Goal: Find specific page/section: Find specific page/section

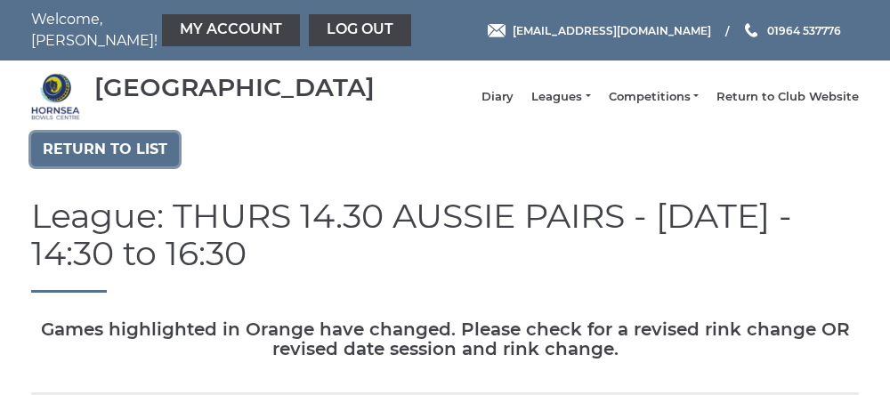
click at [109, 166] on link "Return to list" at bounding box center [105, 150] width 148 height 34
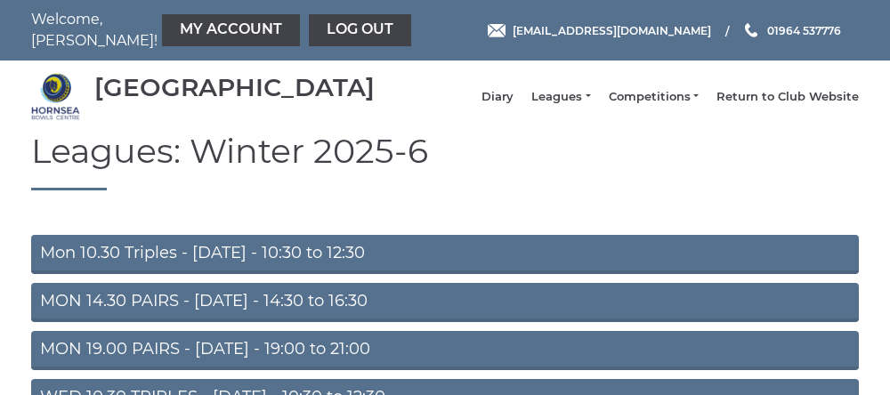
click at [198, 266] on link "Mon 10.30 Triples - Monday - 10:30 to 12:30" at bounding box center [444, 254] width 827 height 39
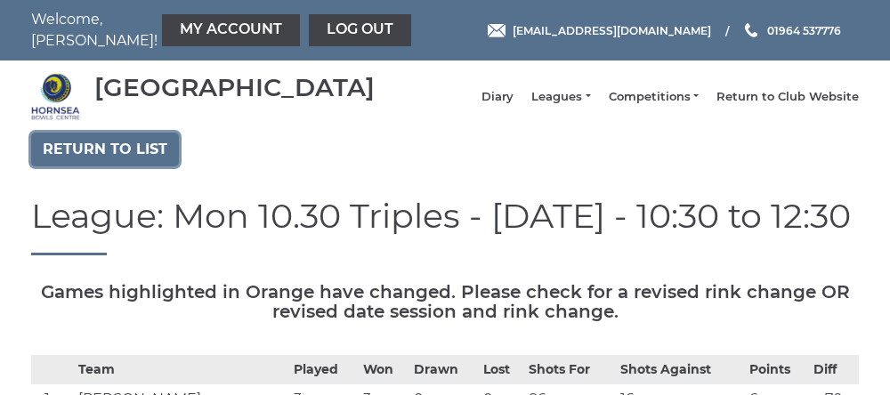
click at [103, 164] on link "Return to list" at bounding box center [105, 150] width 148 height 34
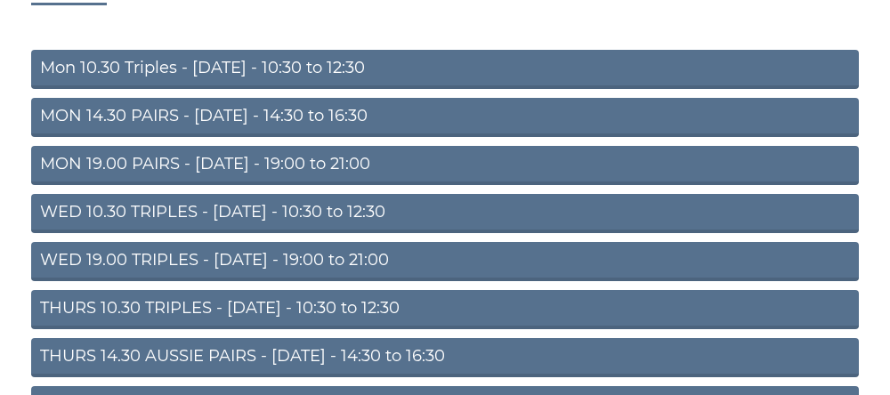
scroll to position [187, 0]
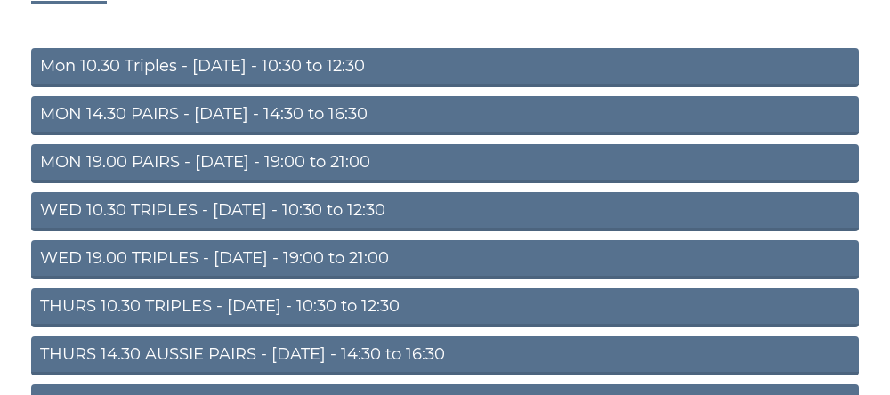
click at [206, 317] on link "THURS 10.30 TRIPLES - Thursday - 10:30 to 12:30" at bounding box center [444, 307] width 827 height 39
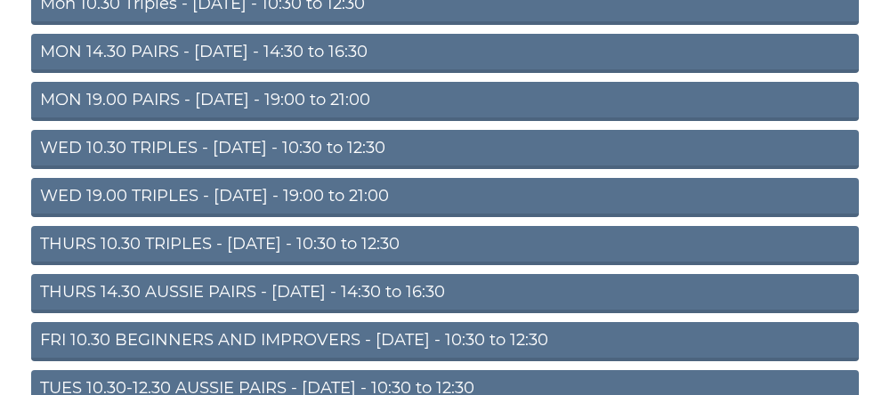
scroll to position [262, 0]
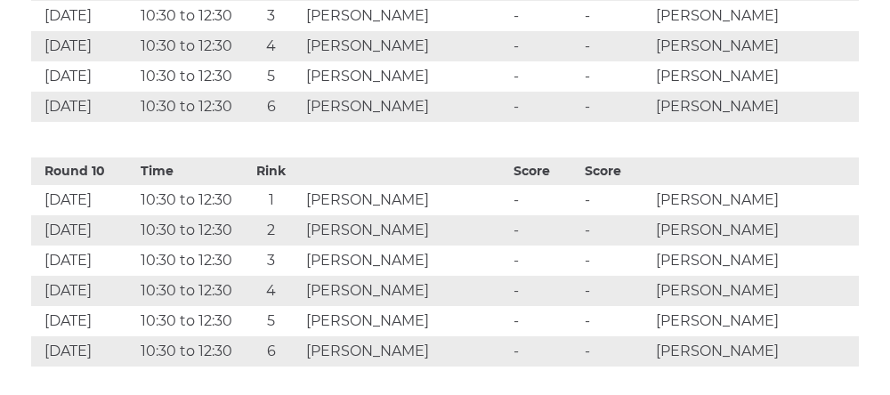
scroll to position [3013, 0]
